Goal: Consume media (video, audio): Consume media (video, audio)

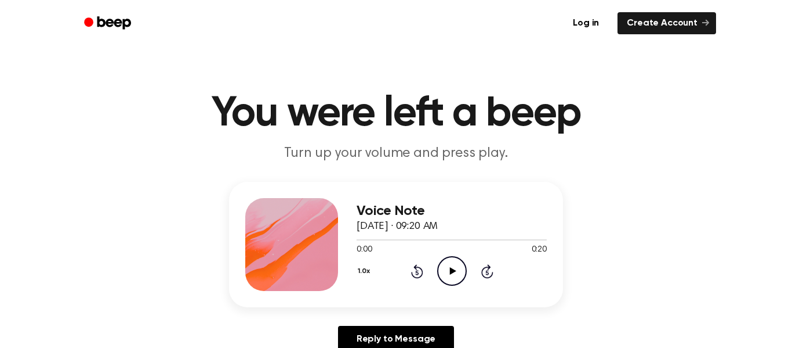
click at [441, 279] on icon "Play Audio" at bounding box center [452, 271] width 30 height 30
click at [413, 273] on icon "Rewind 5 seconds" at bounding box center [417, 270] width 13 height 15
click at [417, 276] on icon "Rewind 5 seconds" at bounding box center [417, 270] width 13 height 15
click at [441, 279] on icon "Pause Audio" at bounding box center [452, 271] width 30 height 30
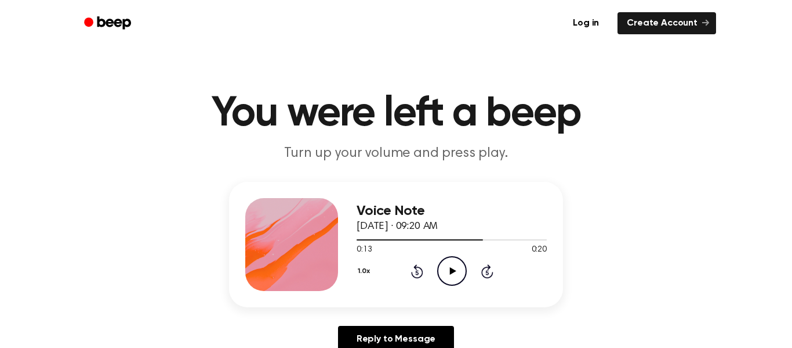
click at [414, 266] on icon at bounding box center [417, 271] width 12 height 14
click at [458, 268] on icon "Play Audio" at bounding box center [452, 271] width 30 height 30
click at [461, 274] on icon "Play Audio" at bounding box center [452, 271] width 30 height 30
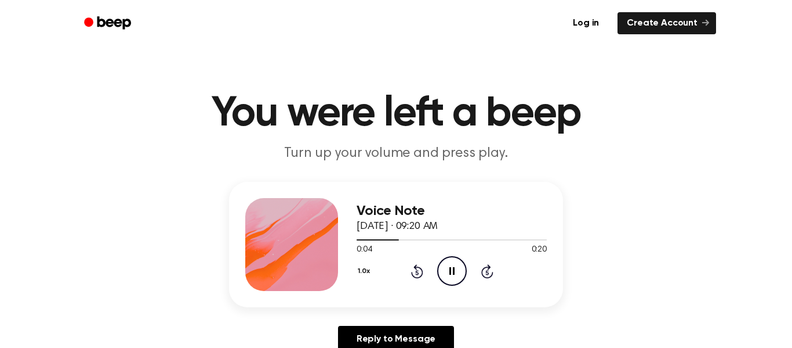
click at [461, 274] on icon "Pause Audio" at bounding box center [452, 271] width 30 height 30
click at [415, 270] on icon "Rewind 5 seconds" at bounding box center [417, 270] width 13 height 15
click at [447, 265] on icon "Play Audio" at bounding box center [452, 271] width 30 height 30
click at [417, 272] on icon at bounding box center [416, 272] width 3 height 5
click at [454, 281] on icon "Pause Audio" at bounding box center [452, 271] width 30 height 30
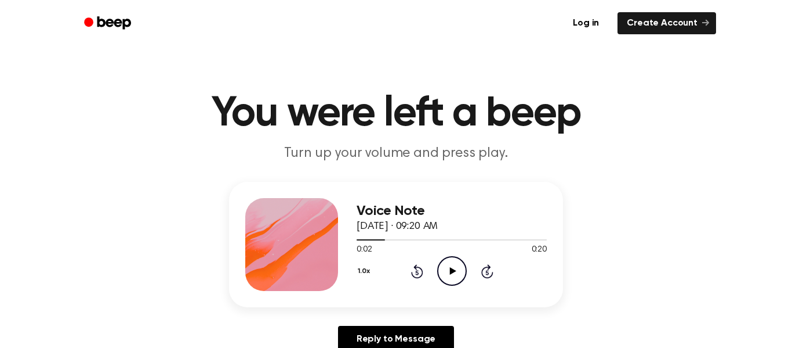
click at [447, 265] on icon "Play Audio" at bounding box center [452, 271] width 30 height 30
click at [418, 270] on icon at bounding box center [416, 272] width 3 height 5
click at [417, 272] on icon at bounding box center [416, 272] width 3 height 5
click at [462, 276] on icon "Pause Audio" at bounding box center [452, 271] width 30 height 30
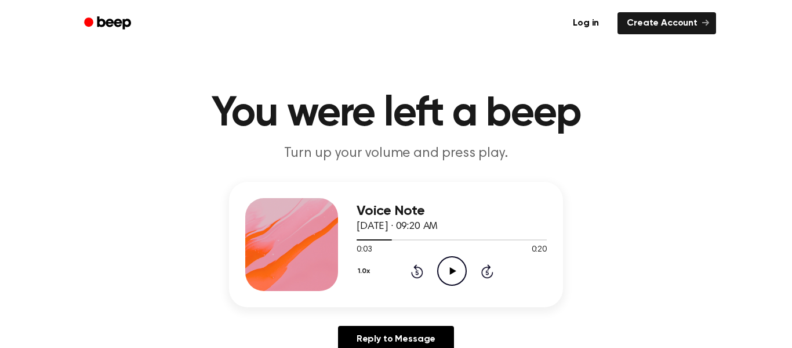
click at [447, 265] on icon "Play Audio" at bounding box center [452, 271] width 30 height 30
click at [422, 276] on icon "Rewind 5 seconds" at bounding box center [417, 270] width 13 height 15
click at [462, 266] on icon "Pause Audio" at bounding box center [452, 271] width 30 height 30
click at [464, 269] on icon "Play Audio" at bounding box center [452, 271] width 30 height 30
click at [448, 270] on icon "Play Audio" at bounding box center [452, 271] width 30 height 30
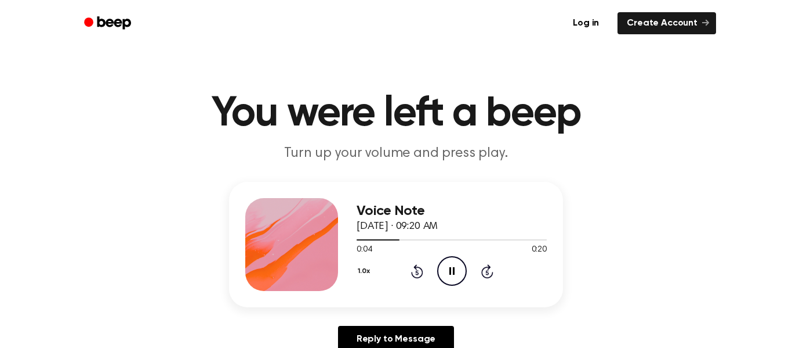
click at [448, 270] on icon "Pause Audio" at bounding box center [452, 271] width 30 height 30
click at [421, 263] on div "1.0x Rewind 5 seconds Play Audio Skip 5 seconds" at bounding box center [452, 271] width 190 height 30
click at [447, 274] on icon "Play Audio" at bounding box center [452, 271] width 30 height 30
click at [417, 272] on icon at bounding box center [416, 272] width 3 height 5
click at [443, 278] on icon "Pause Audio" at bounding box center [452, 271] width 30 height 30
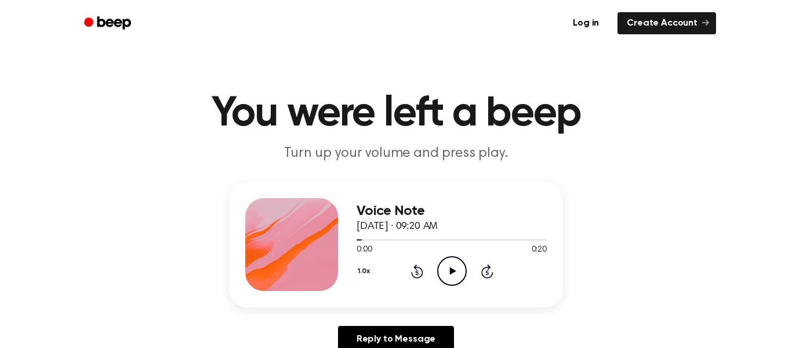
click at [459, 279] on icon "Play Audio" at bounding box center [452, 271] width 30 height 30
click at [412, 267] on icon "Rewind 5 seconds" at bounding box center [417, 270] width 13 height 15
click at [457, 280] on icon "Play Audio" at bounding box center [452, 271] width 30 height 30
click at [452, 272] on icon "Pause Audio" at bounding box center [452, 271] width 30 height 30
click at [412, 266] on icon "Rewind 5 seconds" at bounding box center [417, 270] width 13 height 15
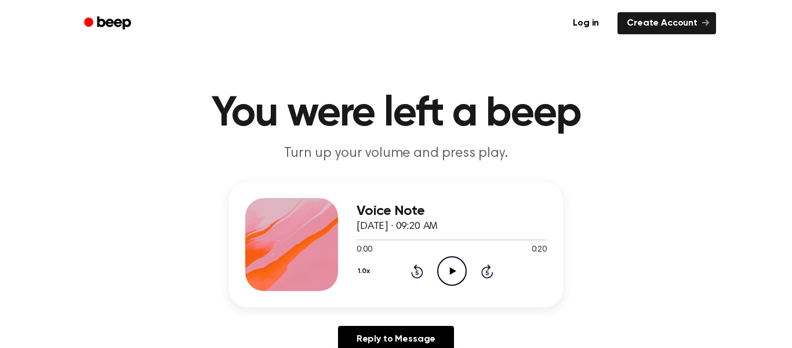
click at [450, 281] on icon "Play Audio" at bounding box center [452, 271] width 30 height 30
click at [453, 271] on icon "Pause Audio" at bounding box center [452, 271] width 30 height 30
click at [444, 276] on icon "Play Audio" at bounding box center [452, 271] width 30 height 30
click at [420, 276] on icon at bounding box center [417, 271] width 12 height 14
click at [417, 276] on icon "Rewind 5 seconds" at bounding box center [417, 270] width 13 height 15
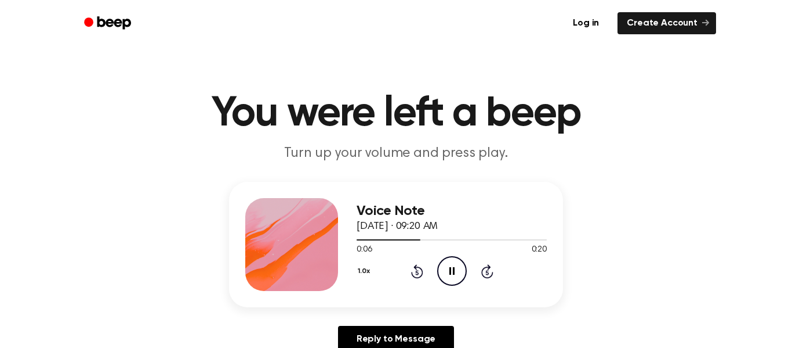
click at [415, 285] on div "1.0x Rewind 5 seconds Pause Audio Skip 5 seconds" at bounding box center [452, 271] width 190 height 30
click at [423, 274] on icon "Rewind 5 seconds" at bounding box center [417, 270] width 13 height 15
click at [417, 272] on icon at bounding box center [416, 272] width 3 height 5
click at [450, 278] on icon "Pause Audio" at bounding box center [452, 271] width 30 height 30
click at [417, 273] on icon "Rewind 5 seconds" at bounding box center [417, 270] width 13 height 15
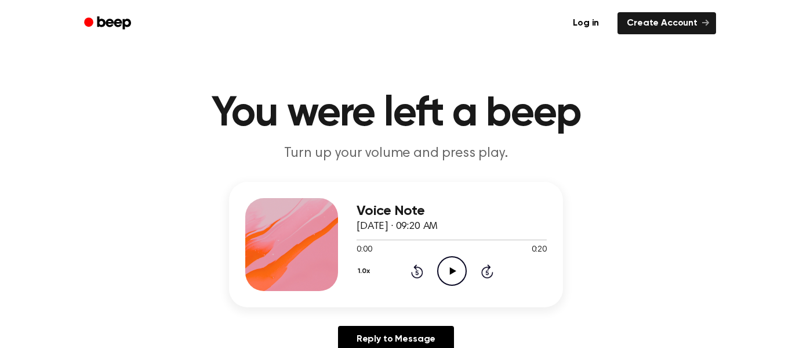
click at [465, 270] on icon "Play Audio" at bounding box center [452, 271] width 30 height 30
click at [417, 272] on icon at bounding box center [416, 272] width 3 height 5
click at [452, 273] on icon "Pause Audio" at bounding box center [452, 271] width 30 height 30
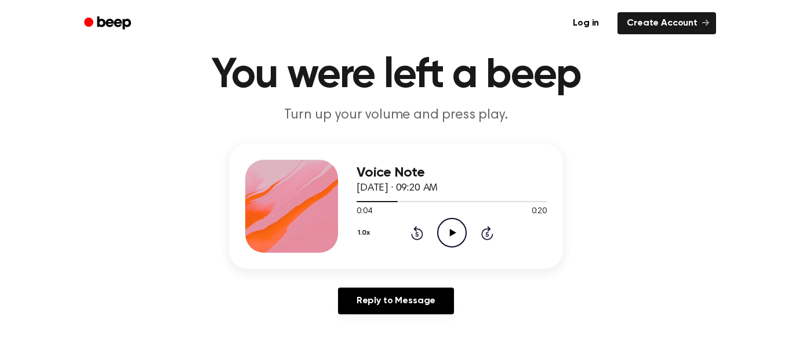
scroll to position [39, 0]
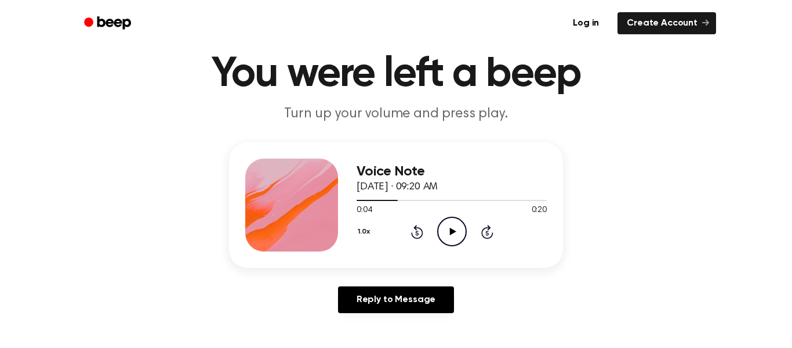
click at [447, 241] on icon "Play Audio" at bounding box center [452, 231] width 30 height 30
click at [440, 234] on icon "Pause Audio" at bounding box center [452, 231] width 30 height 30
click at [450, 247] on div "Voice Note [DATE] · 09:20 AM 0:05 0:20 Your browser does not support the [objec…" at bounding box center [452, 204] width 190 height 93
click at [449, 248] on div "Voice Note [DATE] · 09:20 AM 0:05 0:20 Your browser does not support the [objec…" at bounding box center [452, 204] width 190 height 93
click at [442, 241] on icon "Play Audio" at bounding box center [452, 231] width 30 height 30
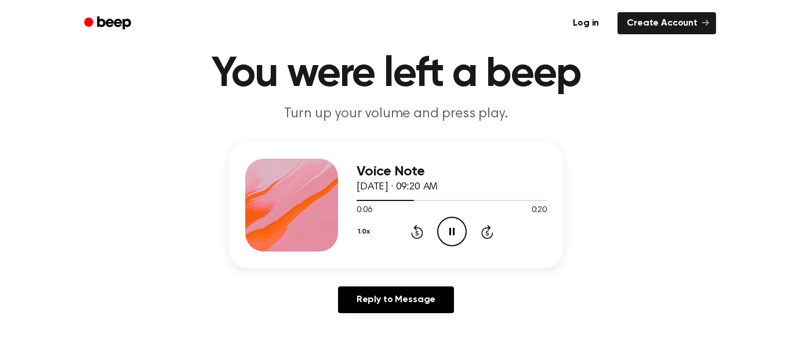
click at [443, 237] on icon "Pause Audio" at bounding box center [452, 231] width 30 height 30
click at [417, 228] on icon at bounding box center [417, 232] width 12 height 14
click at [439, 234] on circle at bounding box center [452, 231] width 28 height 28
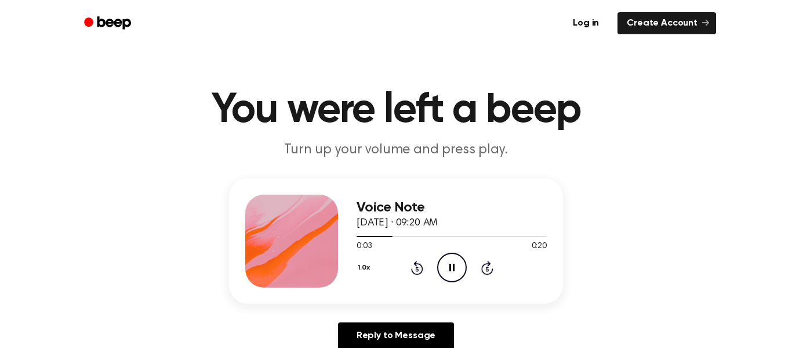
scroll to position [0, 0]
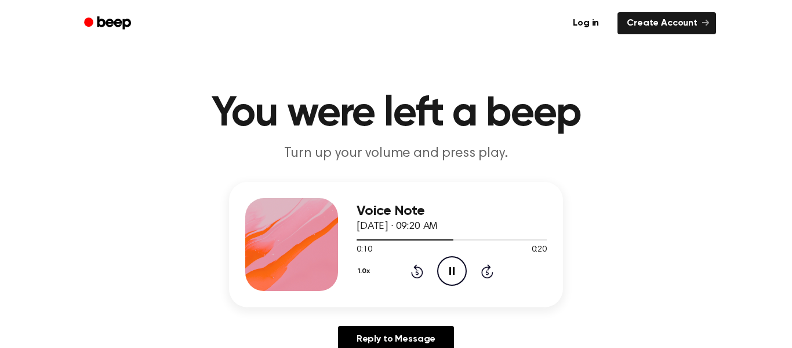
click at [423, 269] on icon "Rewind 5 seconds" at bounding box center [417, 270] width 13 height 15
click at [411, 288] on div "Voice Note [DATE] · 09:20 AM 0:05 0:20 Your browser does not support the [objec…" at bounding box center [452, 244] width 190 height 93
click at [418, 272] on icon "Rewind 5 seconds" at bounding box center [417, 270] width 13 height 15
click at [422, 263] on icon "Rewind 5 seconds" at bounding box center [417, 270] width 13 height 15
click at [422, 265] on icon "Rewind 5 seconds" at bounding box center [417, 270] width 13 height 15
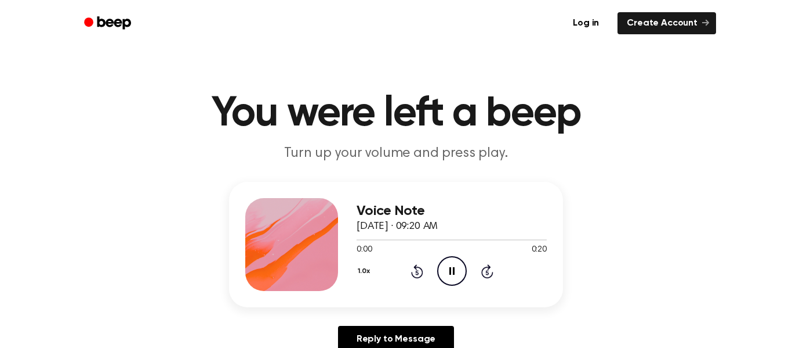
click at [421, 269] on icon at bounding box center [417, 271] width 12 height 14
click at [417, 272] on icon at bounding box center [416, 272] width 3 height 5
click at [419, 266] on icon "Rewind 5 seconds" at bounding box center [417, 270] width 13 height 15
click at [417, 272] on icon at bounding box center [416, 272] width 3 height 5
click at [443, 272] on icon "Pause Audio" at bounding box center [452, 271] width 30 height 30
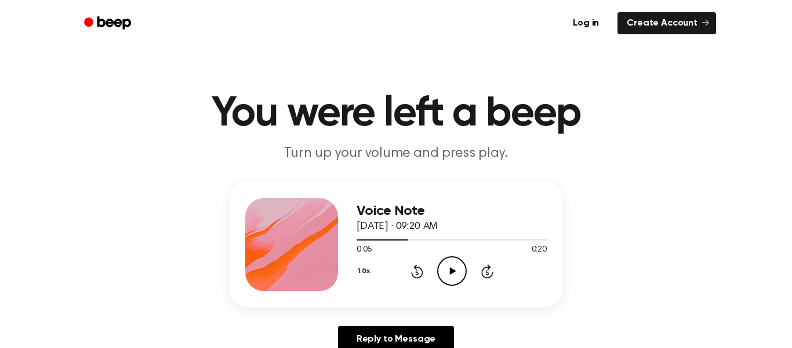
click at [460, 278] on icon "Play Audio" at bounding box center [452, 271] width 30 height 30
click at [454, 270] on icon at bounding box center [452, 271] width 5 height 8
click at [444, 286] on div "Voice Note [DATE] · 09:20 AM 0:07 0:20 Your browser does not support the [objec…" at bounding box center [452, 244] width 190 height 93
click at [443, 268] on icon "Play Audio" at bounding box center [452, 271] width 30 height 30
click at [444, 266] on icon "Pause Audio" at bounding box center [452, 271] width 30 height 30
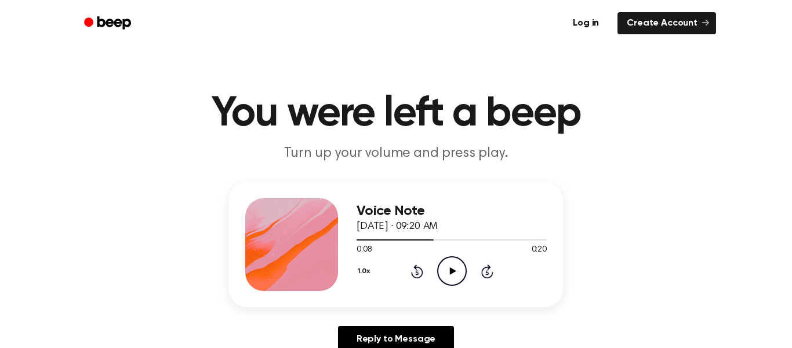
click at [436, 269] on div "1.0x Rewind 5 seconds Play Audio Skip 5 seconds" at bounding box center [452, 271] width 190 height 30
click at [449, 274] on icon "Play Audio" at bounding box center [452, 271] width 30 height 30
click at [443, 270] on icon "Pause Audio" at bounding box center [452, 271] width 30 height 30
click at [448, 258] on icon "Play Audio" at bounding box center [452, 271] width 30 height 30
click at [451, 277] on icon "Pause Audio" at bounding box center [452, 271] width 30 height 30
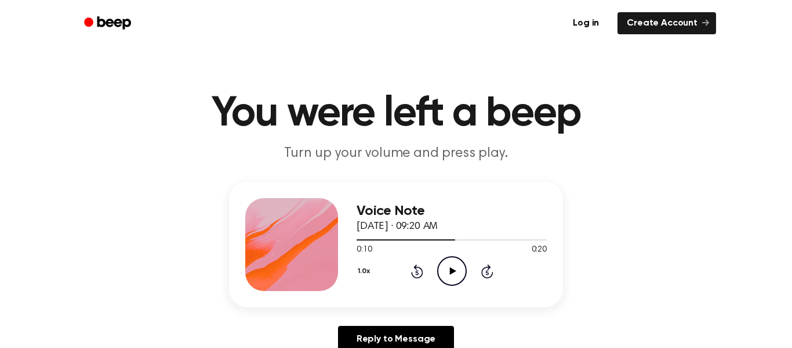
click at [442, 283] on icon "Play Audio" at bounding box center [452, 271] width 30 height 30
click at [417, 272] on icon at bounding box center [416, 272] width 3 height 5
click at [433, 273] on div "1.0x Rewind 5 seconds Pause Audio Skip 5 seconds" at bounding box center [452, 271] width 190 height 30
click at [419, 290] on div "Voice Note [DATE] · 09:20 AM 0:10 0:20 Your browser does not support the [objec…" at bounding box center [452, 244] width 190 height 93
click at [417, 272] on icon at bounding box center [416, 272] width 3 height 5
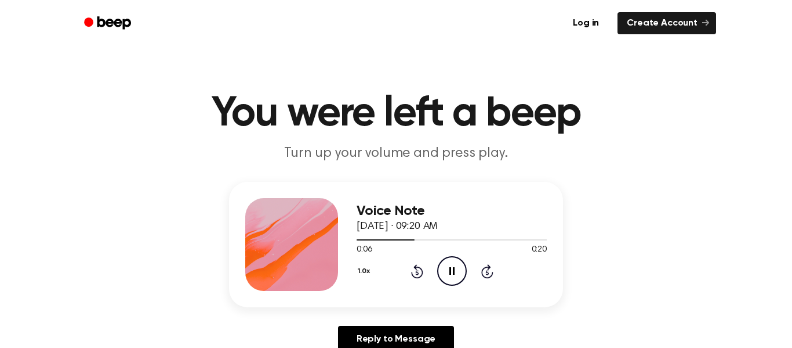
click at [417, 272] on icon at bounding box center [416, 272] width 3 height 5
click at [460, 281] on icon "Pause Audio" at bounding box center [452, 271] width 30 height 30
click at [438, 268] on circle at bounding box center [452, 270] width 28 height 28
click at [453, 272] on icon "Pause Audio" at bounding box center [452, 271] width 30 height 30
click at [417, 272] on icon at bounding box center [416, 272] width 3 height 5
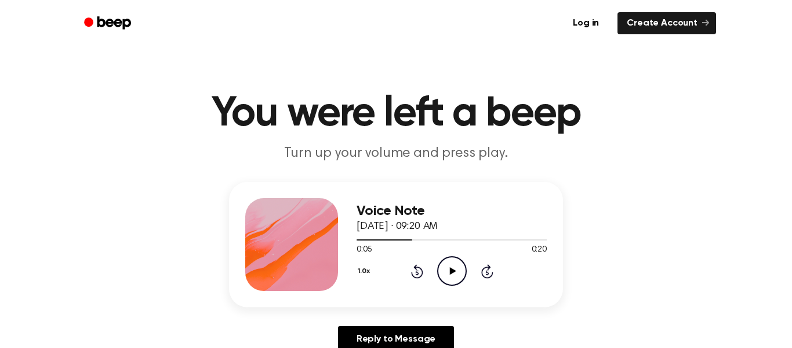
click at [453, 271] on icon at bounding box center [453, 271] width 6 height 8
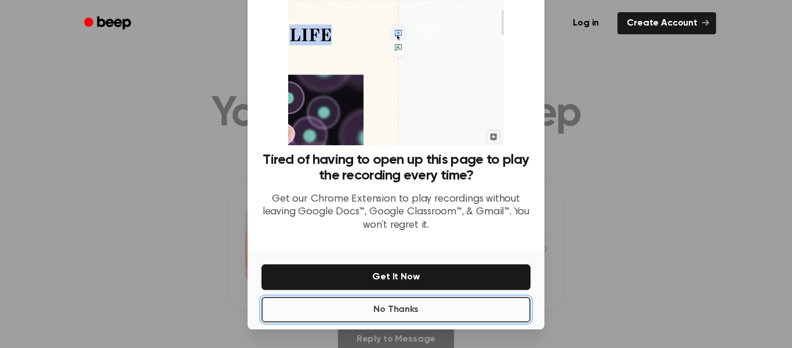
click at [491, 313] on button "No Thanks" at bounding box center [396, 309] width 269 height 26
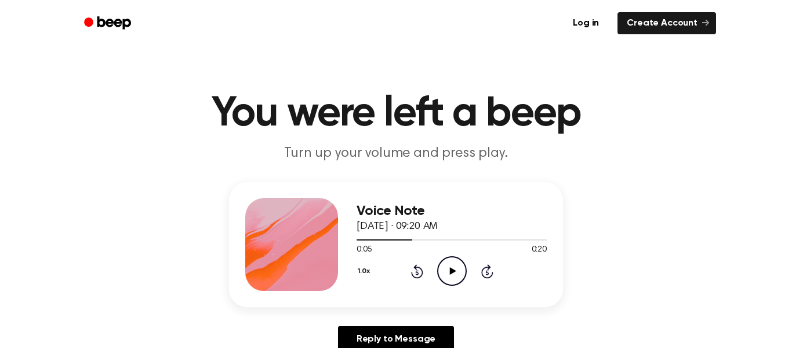
click at [457, 274] on icon "Play Audio" at bounding box center [452, 271] width 30 height 30
click at [417, 269] on icon at bounding box center [417, 271] width 12 height 14
click at [411, 271] on icon "Rewind 5 seconds" at bounding box center [417, 270] width 13 height 15
click at [412, 269] on icon "Rewind 5 seconds" at bounding box center [417, 270] width 13 height 15
click at [404, 272] on div "1.0x Rewind 5 seconds Pause Audio Skip 5 seconds" at bounding box center [452, 271] width 190 height 30
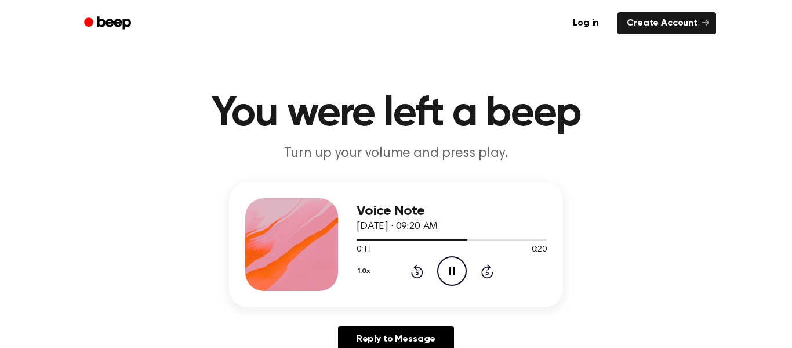
click at [417, 272] on icon at bounding box center [416, 272] width 3 height 5
click at [420, 272] on icon "Rewind 5 seconds" at bounding box center [417, 270] width 13 height 15
click at [417, 272] on icon at bounding box center [416, 272] width 3 height 5
click at [456, 269] on icon "Pause Audio" at bounding box center [452, 271] width 30 height 30
click at [458, 264] on icon "Play Audio" at bounding box center [452, 271] width 30 height 30
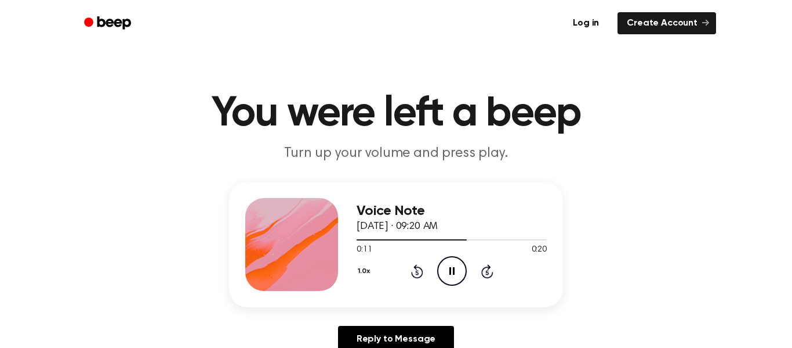
click at [454, 271] on icon at bounding box center [452, 271] width 5 height 8
click at [412, 274] on icon at bounding box center [417, 271] width 12 height 14
click at [417, 272] on icon at bounding box center [416, 272] width 3 height 5
click at [447, 280] on icon "Play Audio" at bounding box center [452, 271] width 30 height 30
click at [440, 271] on icon "Pause Audio" at bounding box center [452, 271] width 30 height 30
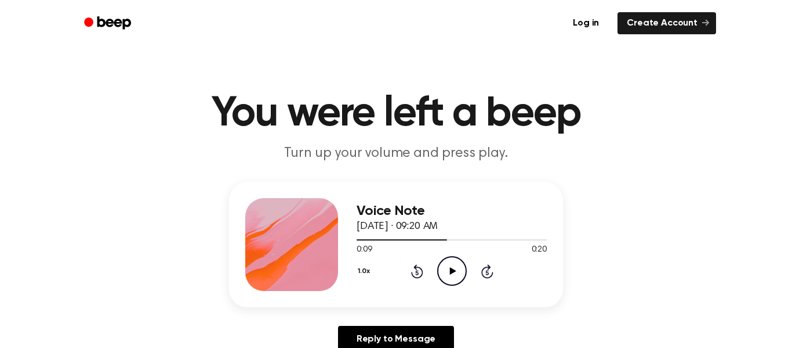
click at [451, 262] on icon "Play Audio" at bounding box center [452, 271] width 30 height 30
click at [412, 272] on icon at bounding box center [417, 271] width 12 height 14
click at [412, 274] on icon at bounding box center [417, 271] width 12 height 14
click at [447, 283] on icon "Pause Audio" at bounding box center [452, 271] width 30 height 30
click at [417, 272] on icon at bounding box center [416, 272] width 3 height 5
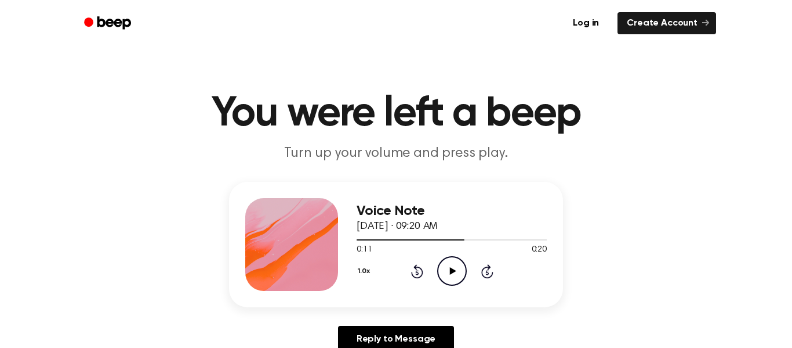
click at [414, 277] on icon at bounding box center [417, 271] width 12 height 14
click at [417, 272] on icon at bounding box center [416, 272] width 3 height 5
click at [448, 264] on icon "Play Audio" at bounding box center [452, 271] width 30 height 30
click at [456, 277] on icon "Pause Audio" at bounding box center [452, 271] width 30 height 30
click at [448, 285] on circle at bounding box center [452, 270] width 28 height 28
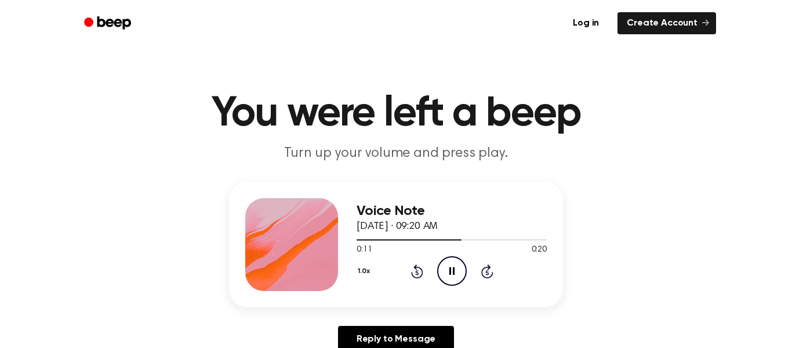
click at [440, 270] on icon "Pause Audio" at bounding box center [452, 271] width 30 height 30
click at [450, 280] on icon "Play Audio" at bounding box center [452, 271] width 30 height 30
click at [460, 275] on icon "Pause Audio" at bounding box center [452, 271] width 30 height 30
click at [453, 266] on icon "Play Audio" at bounding box center [452, 271] width 30 height 30
click at [439, 274] on icon "Pause Audio" at bounding box center [452, 271] width 30 height 30
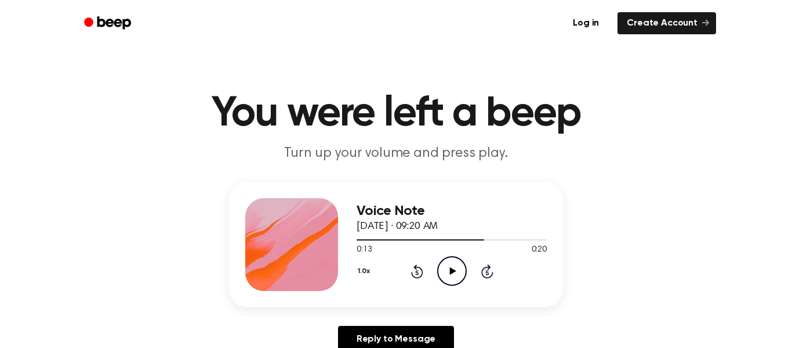
click at [412, 271] on icon "Rewind 5 seconds" at bounding box center [417, 270] width 13 height 15
click at [411, 274] on icon "Rewind 5 seconds" at bounding box center [417, 270] width 13 height 15
click at [417, 272] on icon at bounding box center [416, 272] width 3 height 5
click at [416, 270] on icon at bounding box center [416, 272] width 3 height 5
click at [454, 262] on icon "Play Audio" at bounding box center [452, 271] width 30 height 30
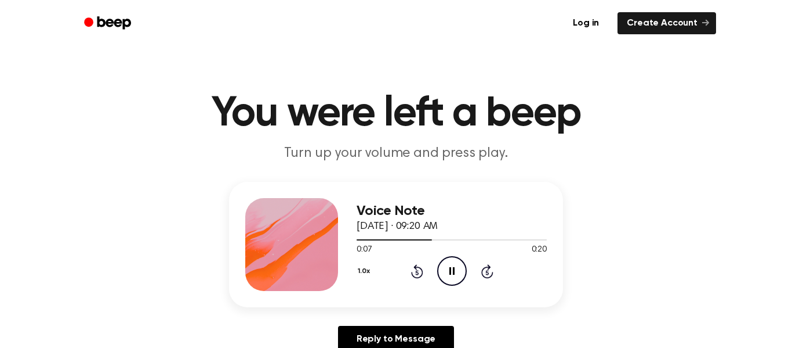
click at [433, 272] on div "1.0x Rewind 5 seconds Pause Audio Skip 5 seconds" at bounding box center [452, 271] width 190 height 30
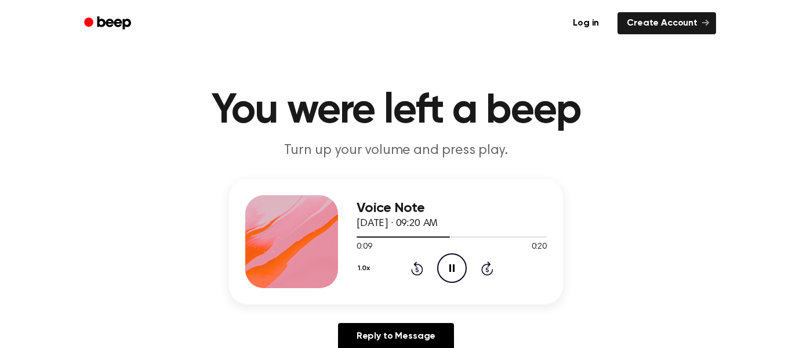
click at [453, 259] on icon "Pause Audio" at bounding box center [452, 268] width 30 height 30
click at [417, 269] on icon at bounding box center [416, 269] width 3 height 5
click at [421, 268] on icon "Rewind 5 seconds" at bounding box center [417, 267] width 13 height 15
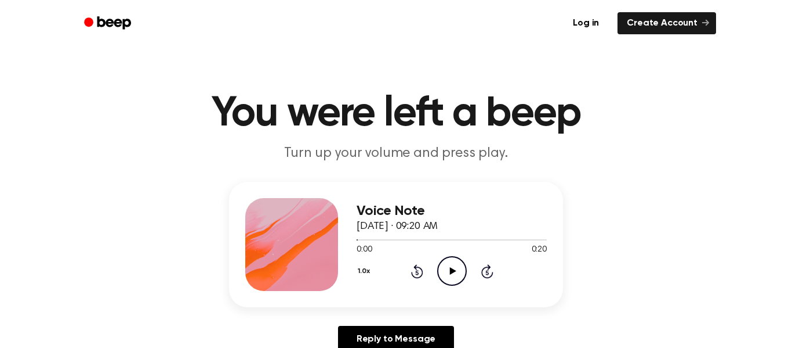
scroll to position [1, 0]
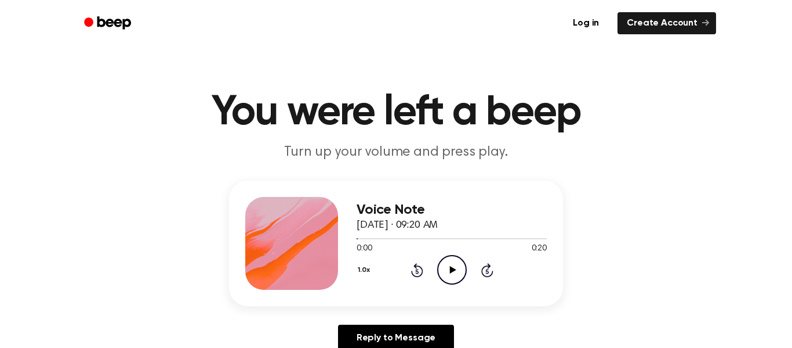
click at [417, 271] on icon at bounding box center [416, 271] width 3 height 5
click at [449, 278] on icon "Play Audio" at bounding box center [452, 270] width 30 height 30
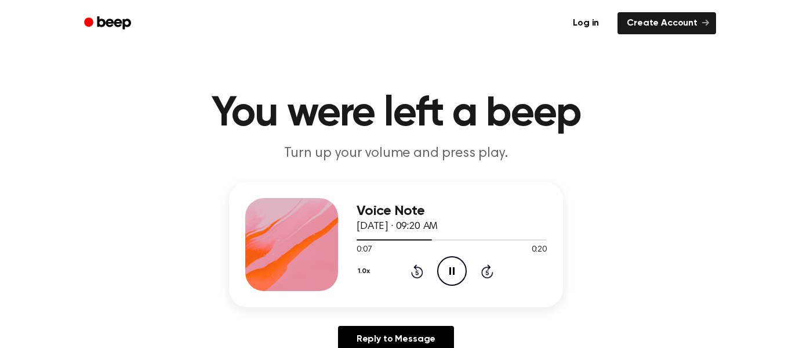
click at [417, 272] on icon at bounding box center [416, 272] width 3 height 5
click at [412, 272] on icon at bounding box center [417, 271] width 12 height 14
click at [417, 272] on icon at bounding box center [416, 272] width 3 height 5
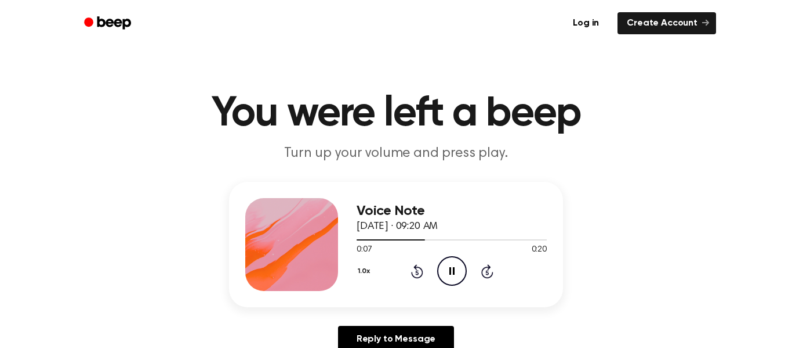
click at [460, 271] on icon "Pause Audio" at bounding box center [452, 271] width 30 height 30
click at [451, 274] on icon "Play Audio" at bounding box center [452, 271] width 30 height 30
click at [411, 273] on icon "Rewind 5 seconds" at bounding box center [417, 270] width 13 height 15
click at [417, 272] on icon at bounding box center [416, 272] width 3 height 5
click at [444, 272] on icon "Pause Audio" at bounding box center [452, 271] width 30 height 30
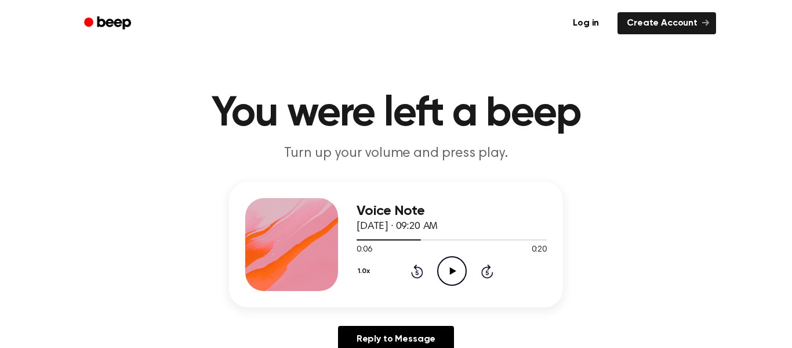
click at [436, 260] on div "1.0x Rewind 5 seconds Play Audio Skip 5 seconds" at bounding box center [452, 271] width 190 height 30
click at [443, 274] on icon "Play Audio" at bounding box center [452, 271] width 30 height 30
click at [446, 280] on icon "Pause Audio" at bounding box center [452, 271] width 30 height 30
click at [447, 267] on icon "Play Audio" at bounding box center [452, 271] width 30 height 30
click at [452, 267] on icon "Pause Audio" at bounding box center [452, 271] width 30 height 30
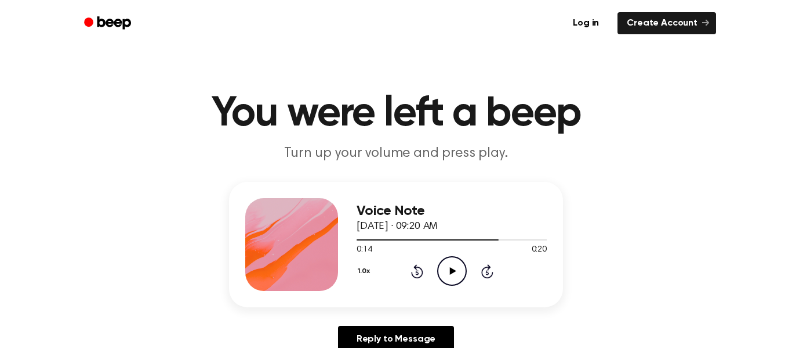
click at [417, 272] on icon at bounding box center [416, 272] width 3 height 5
click at [443, 267] on icon "Play Audio" at bounding box center [452, 271] width 30 height 30
click at [453, 274] on icon "Pause Audio" at bounding box center [452, 271] width 30 height 30
click at [440, 259] on icon "Play Audio" at bounding box center [452, 271] width 30 height 30
click at [417, 272] on icon at bounding box center [416, 272] width 3 height 5
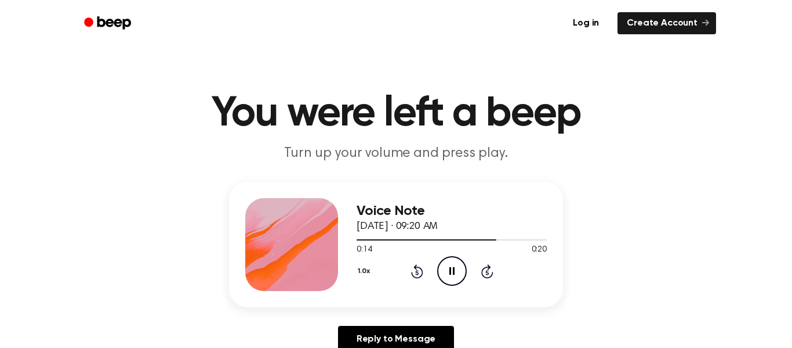
click at [413, 273] on icon "Rewind 5 seconds" at bounding box center [417, 270] width 13 height 15
click at [448, 270] on icon "Pause Audio" at bounding box center [452, 271] width 30 height 30
click at [441, 302] on div "Voice Note [DATE] · 09:20 AM 0:11 0:20 Your browser does not support the [objec…" at bounding box center [396, 244] width 334 height 125
click at [437, 275] on icon "Play Audio" at bounding box center [452, 271] width 30 height 30
click at [450, 273] on icon at bounding box center [452, 271] width 5 height 8
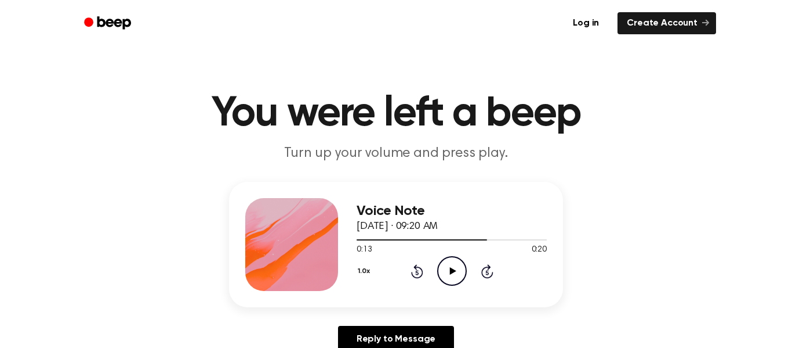
click at [401, 266] on div "1.0x Rewind 5 seconds Play Audio Skip 5 seconds" at bounding box center [452, 271] width 190 height 30
click at [417, 272] on icon at bounding box center [416, 272] width 3 height 5
click at [447, 270] on icon "Play Audio" at bounding box center [452, 271] width 30 height 30
click at [417, 272] on icon at bounding box center [416, 272] width 3 height 5
click at [414, 265] on icon "Rewind 5 seconds" at bounding box center [417, 270] width 13 height 15
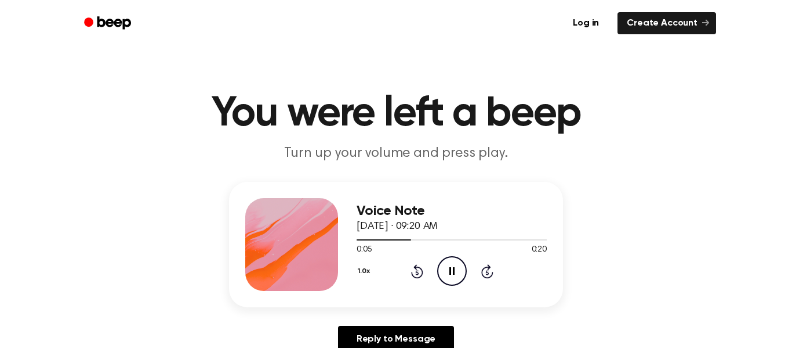
click at [412, 270] on icon "Rewind 5 seconds" at bounding box center [417, 270] width 13 height 15
click at [429, 293] on div "Voice Note [DATE] · 09:20 AM 0:15 0:20 Your browser does not support the [objec…" at bounding box center [396, 244] width 334 height 125
click at [466, 273] on circle at bounding box center [452, 270] width 28 height 28
click at [417, 272] on icon at bounding box center [416, 272] width 3 height 5
click at [462, 267] on icon "Play Audio" at bounding box center [452, 271] width 30 height 30
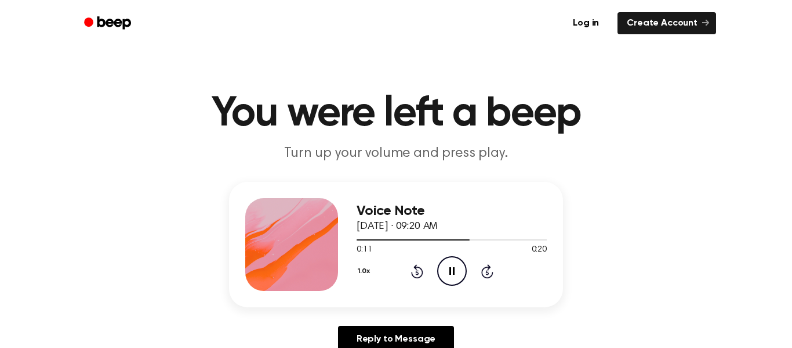
click at [444, 259] on circle at bounding box center [452, 270] width 28 height 28
click at [417, 266] on icon at bounding box center [417, 271] width 12 height 14
click at [448, 263] on icon "Play Audio" at bounding box center [452, 271] width 30 height 30
click at [442, 266] on icon "Pause Audio" at bounding box center [452, 271] width 30 height 30
click at [455, 276] on icon "Play Audio" at bounding box center [452, 271] width 30 height 30
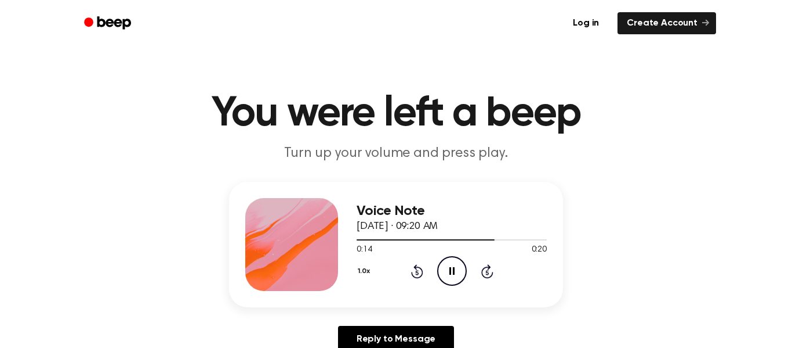
click at [447, 271] on icon "Pause Audio" at bounding box center [452, 271] width 30 height 30
click at [444, 274] on icon "Play Audio" at bounding box center [452, 271] width 30 height 30
click at [423, 272] on icon at bounding box center [417, 271] width 12 height 14
click at [417, 272] on icon at bounding box center [416, 272] width 3 height 5
click at [440, 274] on icon "Pause Audio" at bounding box center [452, 271] width 30 height 30
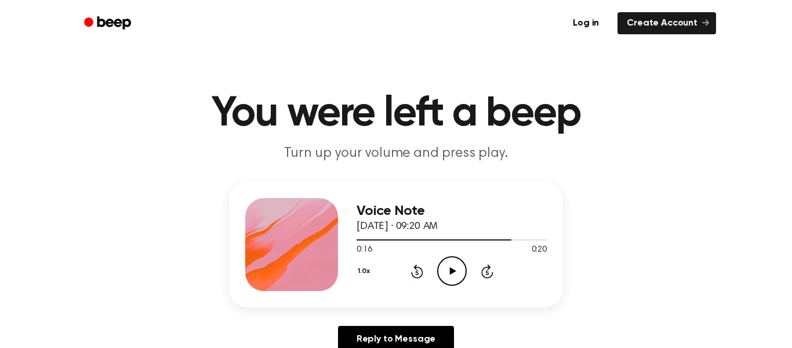
click at [417, 272] on icon at bounding box center [416, 272] width 3 height 5
click at [459, 281] on icon "Play Audio" at bounding box center [452, 271] width 30 height 30
click at [459, 270] on icon "Pause Audio" at bounding box center [452, 271] width 30 height 30
click at [459, 283] on circle at bounding box center [452, 270] width 28 height 28
click at [417, 272] on icon at bounding box center [416, 272] width 3 height 5
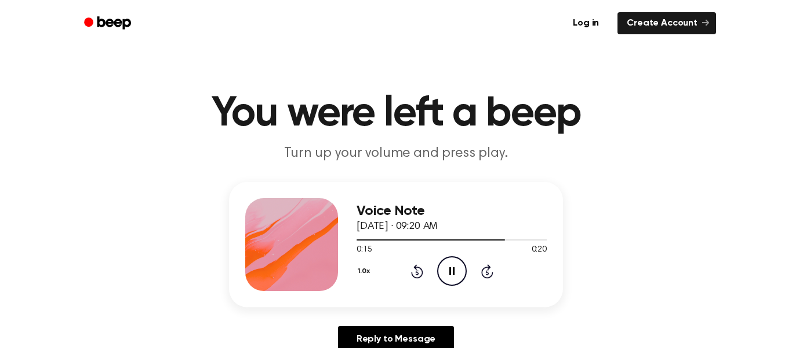
click at [439, 280] on icon "Pause Audio" at bounding box center [452, 271] width 30 height 30
click at [414, 291] on div "Voice Note [DATE] · 09:20 AM 0:15 0:20 Your browser does not support the [objec…" at bounding box center [396, 244] width 334 height 125
click at [415, 265] on icon at bounding box center [417, 271] width 12 height 14
click at [453, 273] on icon at bounding box center [453, 271] width 6 height 8
click at [448, 272] on icon "Pause Audio" at bounding box center [452, 271] width 30 height 30
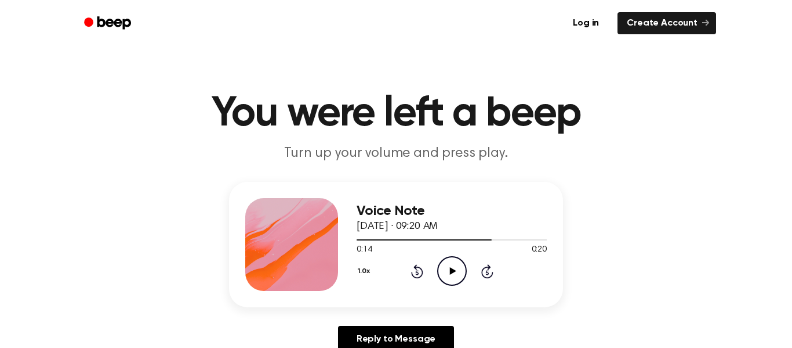
click at [438, 272] on circle at bounding box center [452, 270] width 28 height 28
click at [454, 270] on icon at bounding box center [452, 271] width 5 height 8
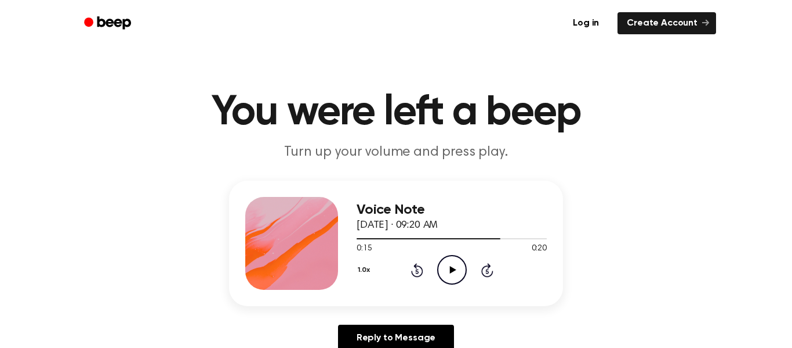
click at [422, 273] on icon at bounding box center [417, 270] width 12 height 14
click at [448, 263] on icon "Play Audio" at bounding box center [452, 270] width 30 height 30
click at [452, 270] on icon "Pause Audio" at bounding box center [452, 270] width 30 height 30
click at [417, 271] on icon at bounding box center [416, 271] width 3 height 5
click at [454, 281] on icon "Play Audio" at bounding box center [452, 270] width 30 height 30
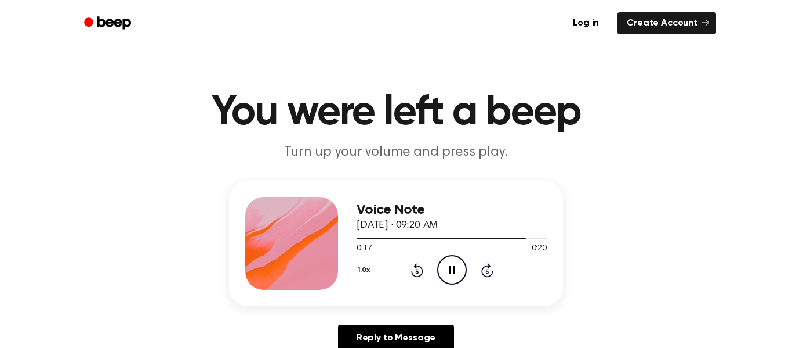
click at [417, 271] on icon at bounding box center [416, 271] width 3 height 5
click at [457, 269] on icon "Pause Audio" at bounding box center [452, 270] width 30 height 30
click at [397, 272] on div "1.0x Rewind 5 seconds Play Audio Skip 5 seconds" at bounding box center [452, 270] width 190 height 30
click at [417, 271] on icon at bounding box center [416, 271] width 3 height 5
click at [417, 270] on icon "Rewind 5 seconds" at bounding box center [417, 269] width 13 height 15
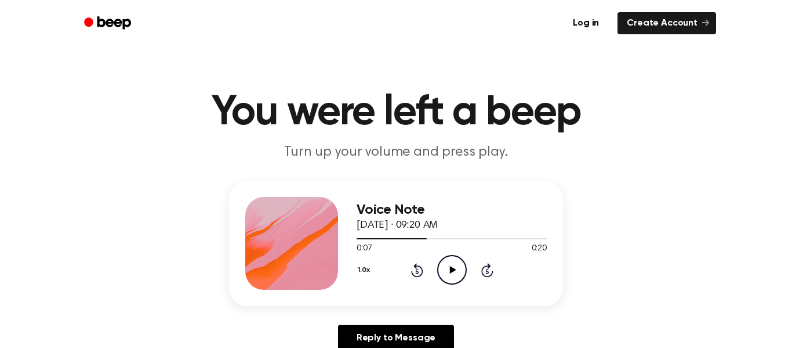
click at [454, 269] on icon at bounding box center [453, 270] width 6 height 8
click at [438, 282] on icon "Pause Audio" at bounding box center [452, 270] width 30 height 30
click at [418, 285] on div "Voice Note [DATE] · 09:20 AM 0:16 0:20 Your browser does not support the [objec…" at bounding box center [452, 243] width 190 height 93
click at [453, 270] on icon at bounding box center [453, 270] width 6 height 8
click at [417, 272] on icon "Rewind 5 seconds" at bounding box center [417, 269] width 13 height 15
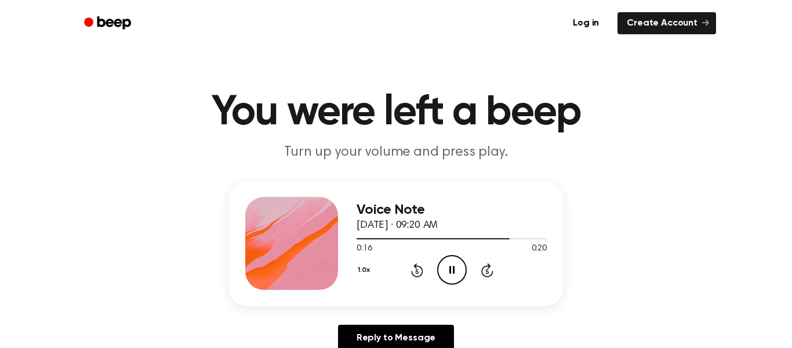
click at [465, 278] on icon "Pause Audio" at bounding box center [452, 270] width 30 height 30
click at [419, 276] on icon at bounding box center [417, 270] width 12 height 14
click at [453, 273] on icon "Play Audio" at bounding box center [452, 270] width 30 height 30
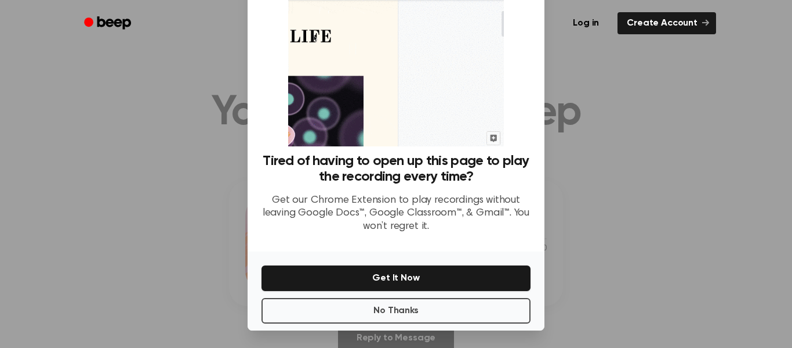
scroll to position [75, 0]
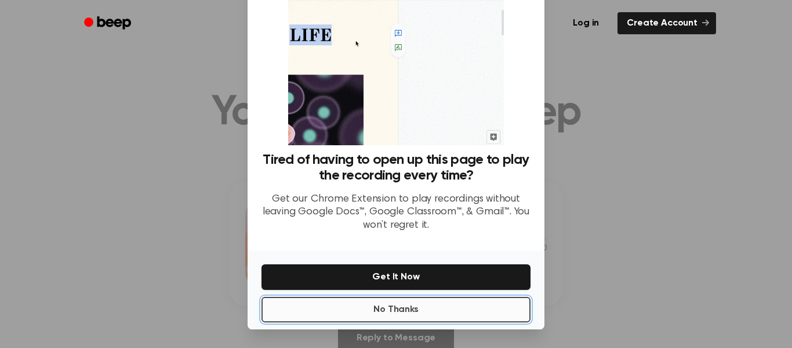
click at [448, 313] on button "No Thanks" at bounding box center [396, 309] width 269 height 26
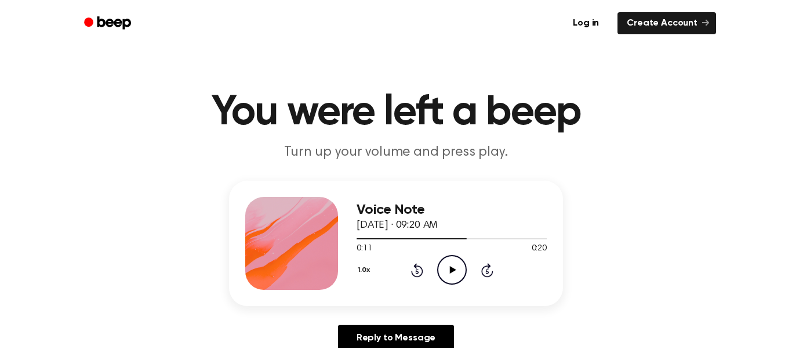
click at [457, 270] on icon "Play Audio" at bounding box center [452, 270] width 30 height 30
click at [417, 271] on icon at bounding box center [416, 271] width 3 height 5
click at [450, 283] on icon "Pause Audio" at bounding box center [452, 270] width 30 height 30
click at [436, 273] on div "1.0x Rewind 5 seconds Play Audio Skip 5 seconds" at bounding box center [452, 270] width 190 height 30
click at [442, 278] on icon "Play Audio" at bounding box center [452, 270] width 30 height 30
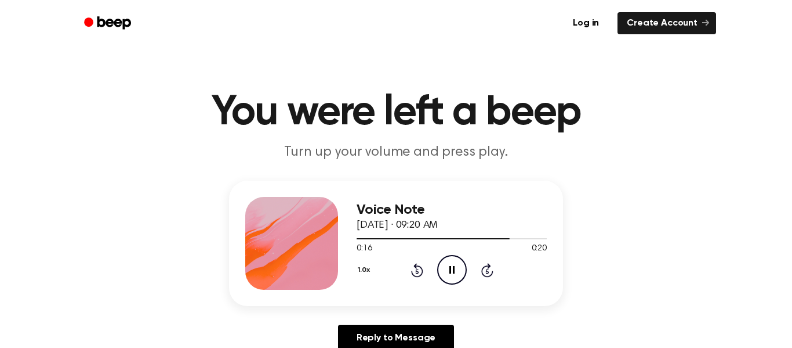
click at [441, 267] on icon "Pause Audio" at bounding box center [452, 270] width 30 height 30
click at [417, 271] on icon at bounding box center [416, 271] width 3 height 5
click at [446, 274] on icon "Play Audio" at bounding box center [452, 270] width 30 height 30
click at [417, 272] on icon "Rewind 5 seconds" at bounding box center [417, 269] width 13 height 15
click at [461, 279] on icon "Play Audio" at bounding box center [452, 270] width 30 height 30
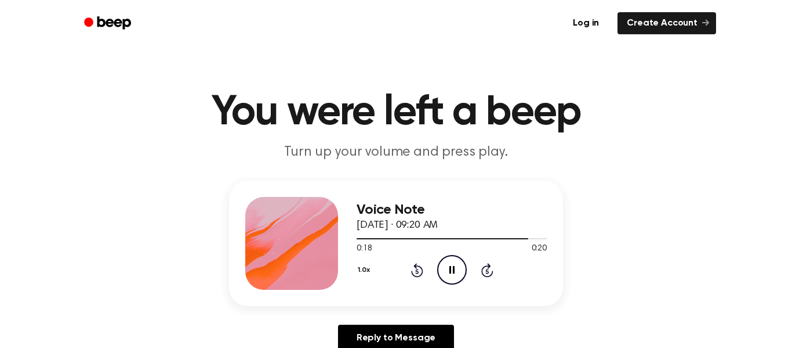
click at [423, 273] on icon at bounding box center [417, 270] width 12 height 14
click at [418, 272] on icon at bounding box center [416, 271] width 3 height 5
click at [444, 293] on div "Voice Note [DATE] · 09:20 AM 0:13 0:20 Your browser does not support the [objec…" at bounding box center [396, 242] width 334 height 125
click at [441, 273] on icon "Pause Audio" at bounding box center [452, 270] width 30 height 30
click at [417, 271] on icon at bounding box center [416, 271] width 3 height 5
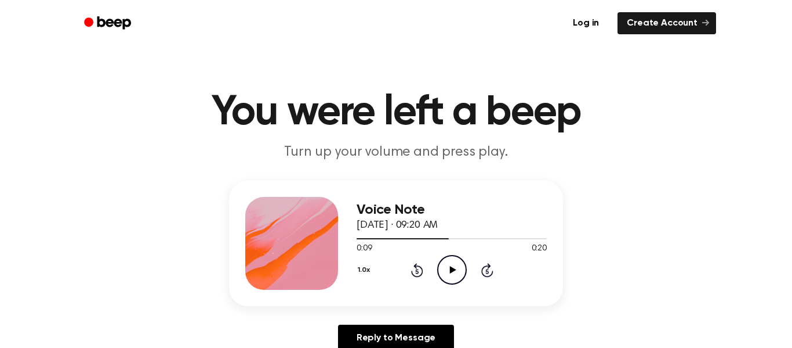
click at [457, 276] on icon "Play Audio" at bounding box center [452, 270] width 30 height 30
click at [457, 259] on icon "Pause Audio" at bounding box center [452, 270] width 30 height 30
click at [453, 287] on div "Voice Note [DATE] · 09:20 AM 0:16 0:20 Your browser does not support the [objec…" at bounding box center [452, 243] width 190 height 93
click at [454, 281] on icon "Play Audio" at bounding box center [452, 270] width 30 height 30
click at [456, 270] on icon "Pause Audio" at bounding box center [452, 270] width 30 height 30
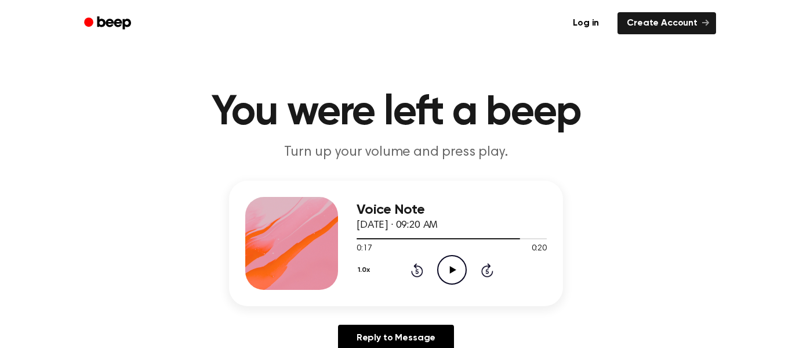
click at [454, 281] on icon "Play Audio" at bounding box center [452, 270] width 30 height 30
click at [459, 272] on icon "Pause Audio" at bounding box center [452, 270] width 30 height 30
click at [443, 272] on icon "Play Audio" at bounding box center [452, 270] width 30 height 30
click at [459, 269] on icon "Pause Audio" at bounding box center [452, 270] width 30 height 30
click at [448, 267] on icon "Play Audio" at bounding box center [452, 270] width 30 height 30
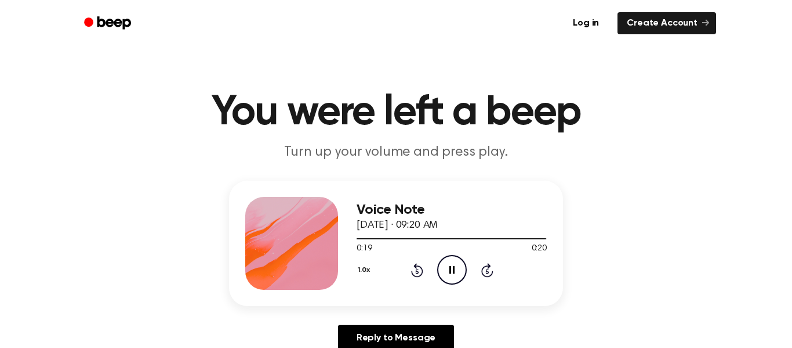
click at [466, 273] on icon "Pause Audio" at bounding box center [452, 270] width 30 height 30
click at [417, 271] on icon at bounding box center [416, 271] width 3 height 5
click at [446, 273] on icon "Play Audio" at bounding box center [452, 270] width 30 height 30
click at [473, 285] on div "Voice Note [DATE] · 09:20 AM 0:19 0:20 Your browser does not support the [objec…" at bounding box center [452, 243] width 190 height 93
click at [458, 287] on div "Voice Note [DATE] · 09:20 AM 0:20 0:20 Your browser does not support the [objec…" at bounding box center [452, 243] width 190 height 93
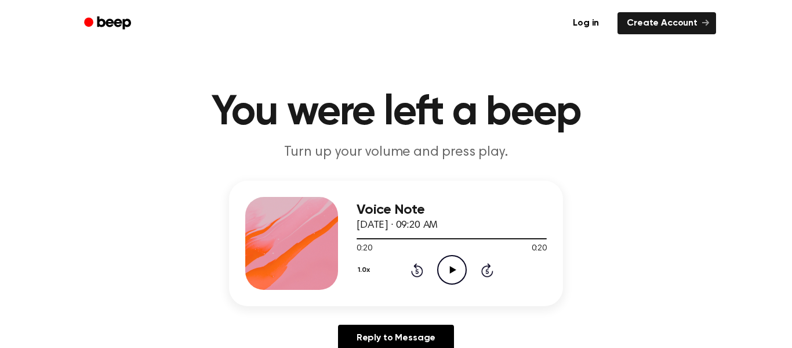
click at [446, 265] on icon "Play Audio" at bounding box center [452, 270] width 30 height 30
click at [446, 272] on icon "Pause Audio" at bounding box center [452, 270] width 30 height 30
